Goal: Task Accomplishment & Management: Use online tool/utility

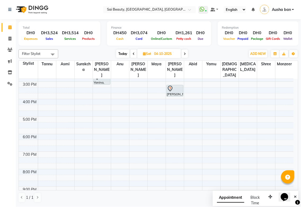
scroll to position [64, 0]
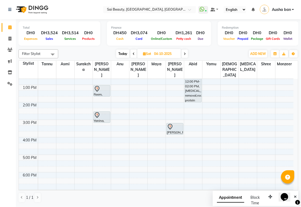
click at [134, 54] on icon at bounding box center [134, 53] width 2 height 3
type input "03-10-2025"
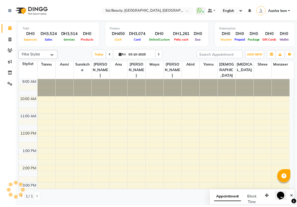
scroll to position [146, 0]
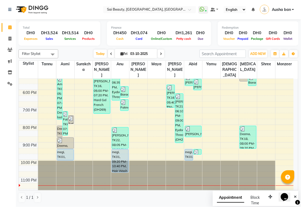
click at [197, 170] on div at bounding box center [194, 178] width 18 height 35
click at [120, 153] on div "megi, TK01, 09:20 PM-10:40 PM, Hair Wash & Quick Dry" at bounding box center [120, 160] width 16 height 23
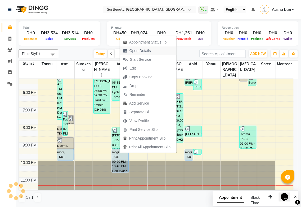
click at [147, 49] on span "Open Details" at bounding box center [140, 51] width 21 height 6
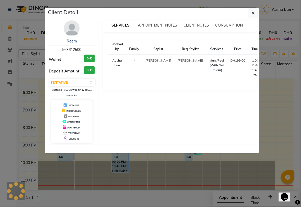
select select "5"
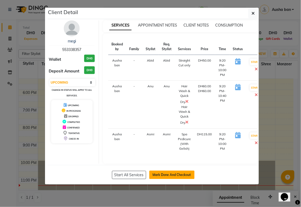
click at [175, 174] on button "Mark Done And Checkout" at bounding box center [172, 174] width 45 height 8
select select "service"
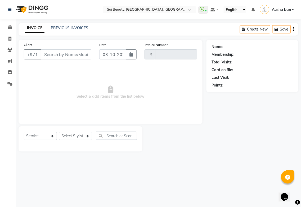
type input "3974"
select select "5352"
type input "553338357"
select select "59146"
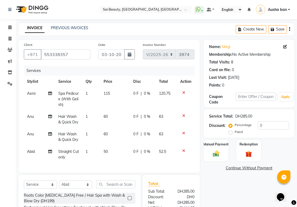
click at [183, 132] on icon at bounding box center [183, 133] width 3 height 4
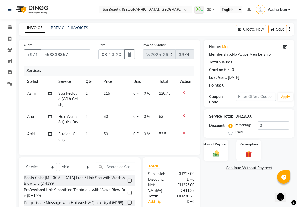
scroll to position [41, 0]
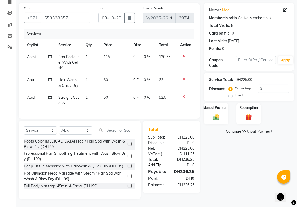
click at [155, 163] on link "Add Tip" at bounding box center [160, 165] width 32 height 6
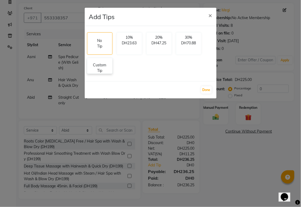
click at [99, 72] on p "Custom Tip" at bounding box center [100, 67] width 19 height 11
select select "40288"
select select "45072"
select select "59146"
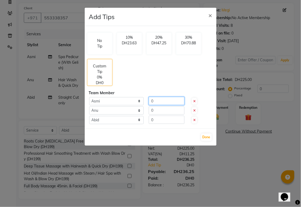
click at [159, 99] on input "0" at bounding box center [167, 101] width 36 height 8
click at [174, 121] on input "0" at bounding box center [167, 120] width 36 height 8
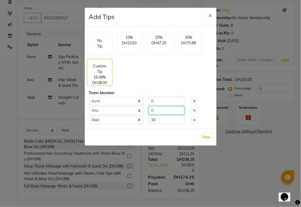
click at [175, 110] on input "0" at bounding box center [167, 110] width 36 height 8
click at [176, 118] on input "38" at bounding box center [167, 120] width 36 height 8
type input "30"
click at [170, 110] on input "0" at bounding box center [167, 110] width 36 height 8
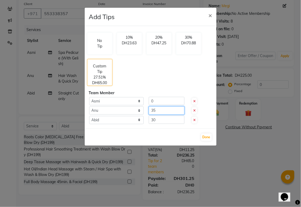
type input "35"
click at [168, 100] on input "0" at bounding box center [167, 101] width 36 height 8
type input "35"
click at [208, 135] on button "Done" at bounding box center [206, 136] width 11 height 7
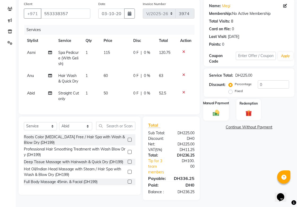
click at [217, 112] on img at bounding box center [216, 113] width 11 height 8
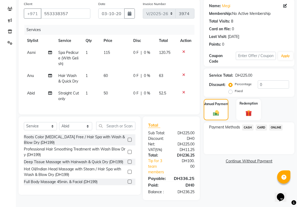
click at [262, 126] on span "CARD" at bounding box center [261, 127] width 11 height 6
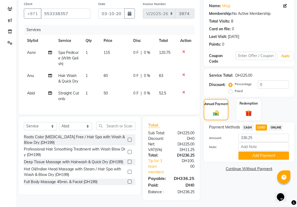
scroll to position [46, 0]
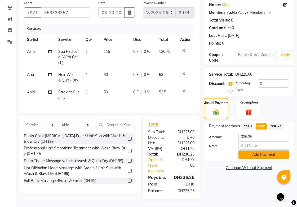
click at [261, 151] on button "Add Payment" at bounding box center [264, 154] width 51 height 8
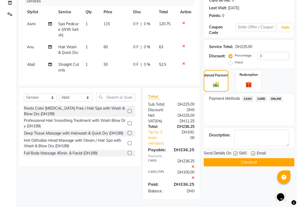
scroll to position [74, 0]
click at [252, 158] on button "Checkout" at bounding box center [249, 162] width 91 height 8
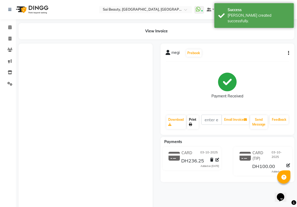
click at [191, 124] on icon at bounding box center [190, 124] width 3 height 3
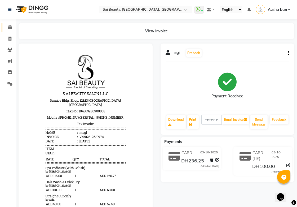
click at [10, 27] on icon at bounding box center [9, 27] width 3 height 4
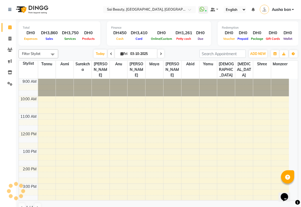
scroll to position [136, 0]
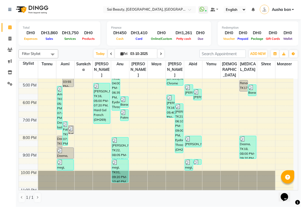
click at [63, 41] on div "Total DH0 Expenses DH3,860 Sales DH3,750 Services DH0 Products" at bounding box center [60, 33] width 82 height 24
click at [58, 53] on span at bounding box center [52, 54] width 11 height 10
